Goal: Task Accomplishment & Management: Complete application form

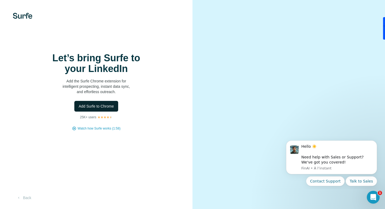
click at [97, 107] on span "Add Surfe to Chrome" at bounding box center [96, 106] width 35 height 5
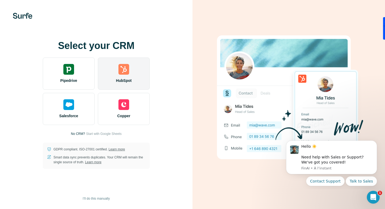
click at [130, 77] on div "HubSpot" at bounding box center [124, 74] width 52 height 32
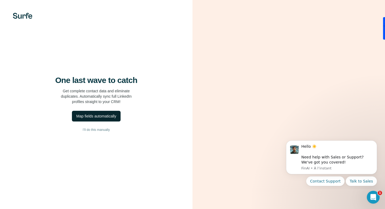
click at [97, 117] on div "Map fields automatically" at bounding box center [96, 115] width 40 height 5
